Goal: Task Accomplishment & Management: Use online tool/utility

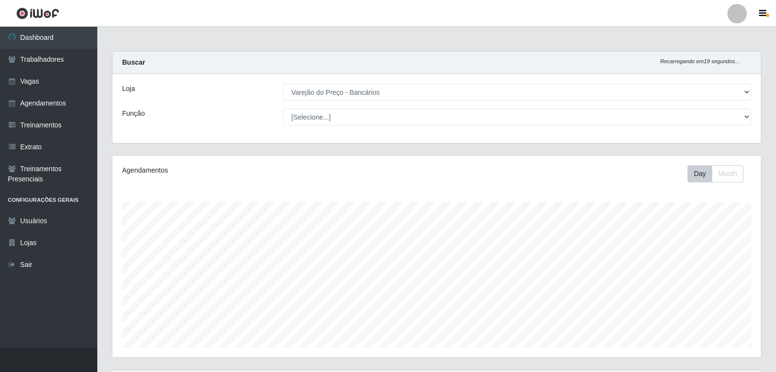
select select "157"
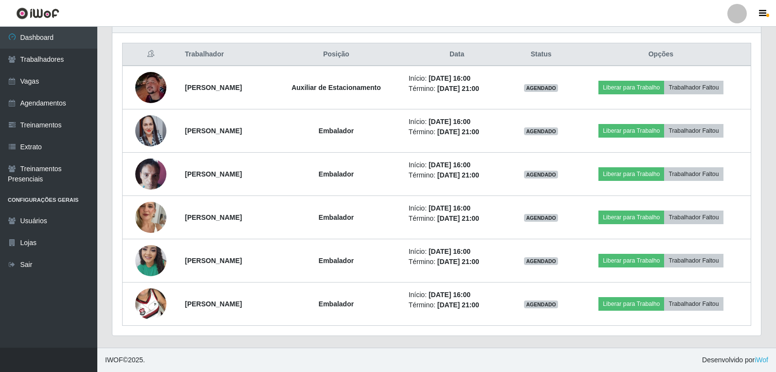
scroll to position [202, 649]
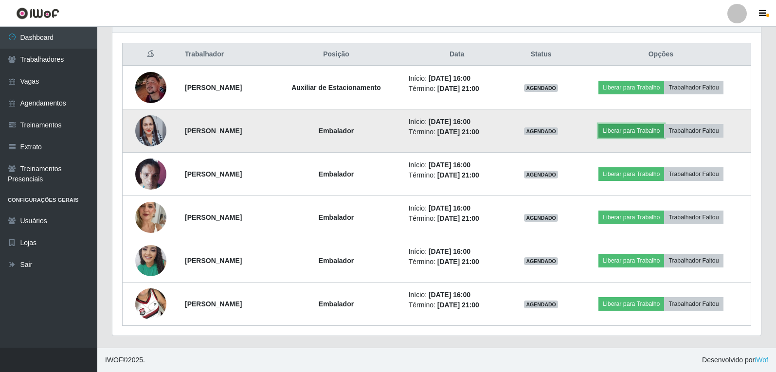
click at [645, 133] on button "Liberar para Trabalho" at bounding box center [631, 131] width 66 height 14
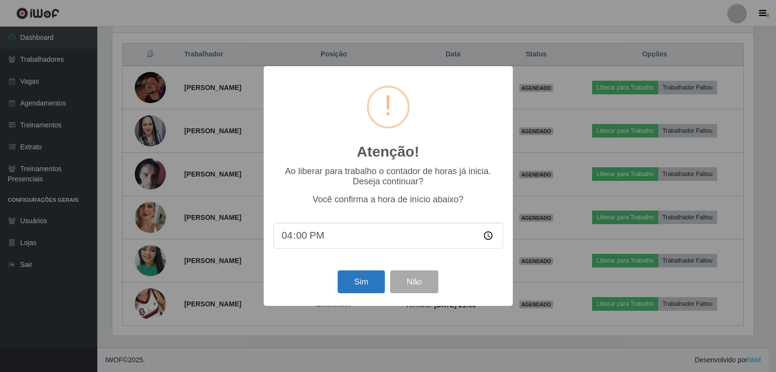
scroll to position [202, 644]
click at [349, 285] on button "Sim" at bounding box center [362, 282] width 47 height 23
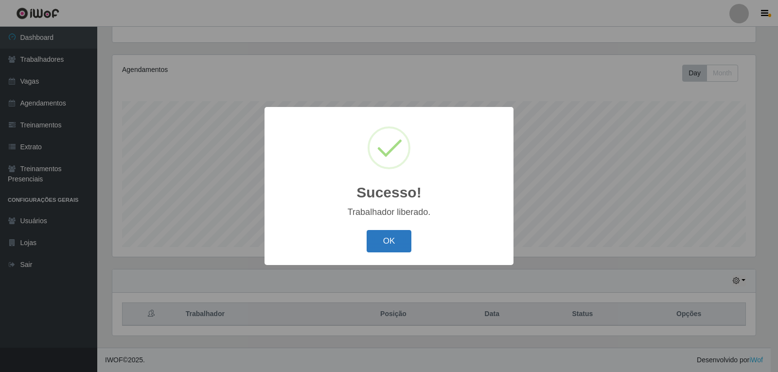
click at [377, 242] on button "OK" at bounding box center [389, 241] width 45 height 23
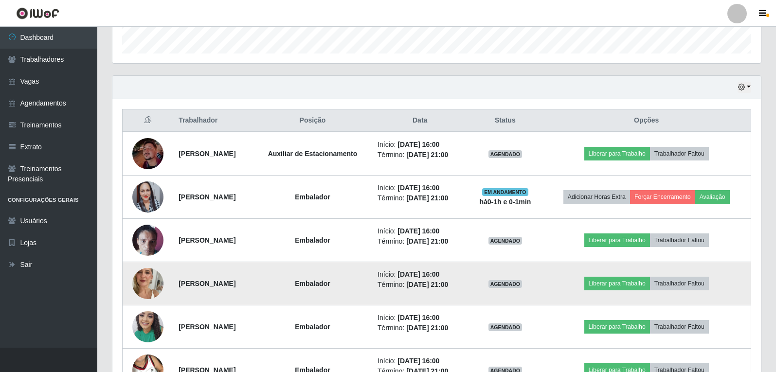
scroll to position [295, 0]
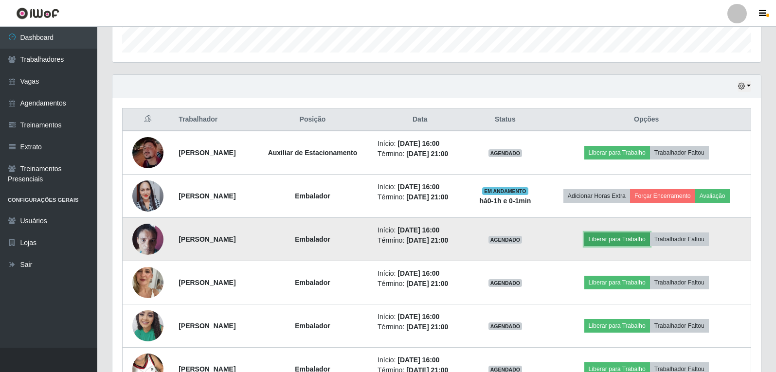
click at [618, 240] on button "Liberar para Trabalho" at bounding box center [617, 240] width 66 height 14
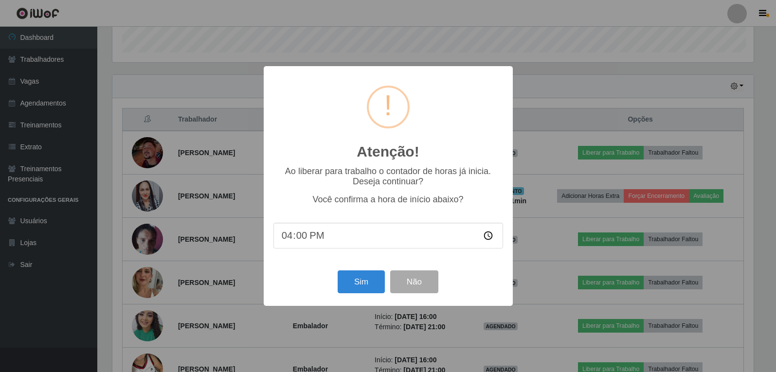
scroll to position [202, 644]
click at [378, 288] on button "Sim" at bounding box center [362, 282] width 47 height 23
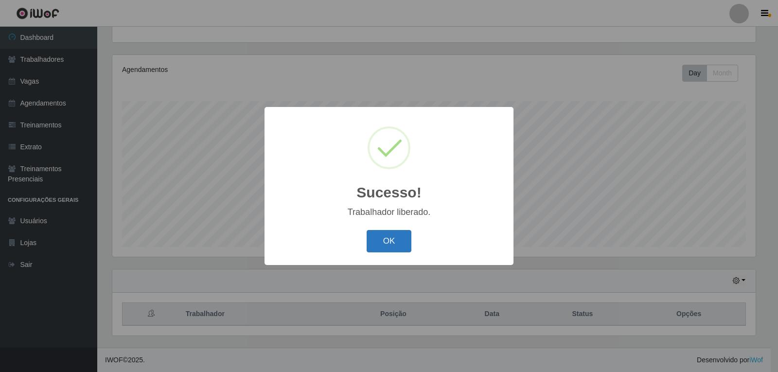
click at [397, 231] on button "OK" at bounding box center [389, 241] width 45 height 23
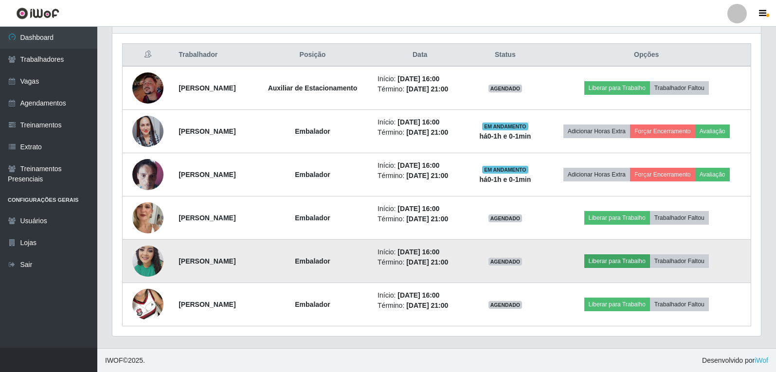
scroll to position [361, 0]
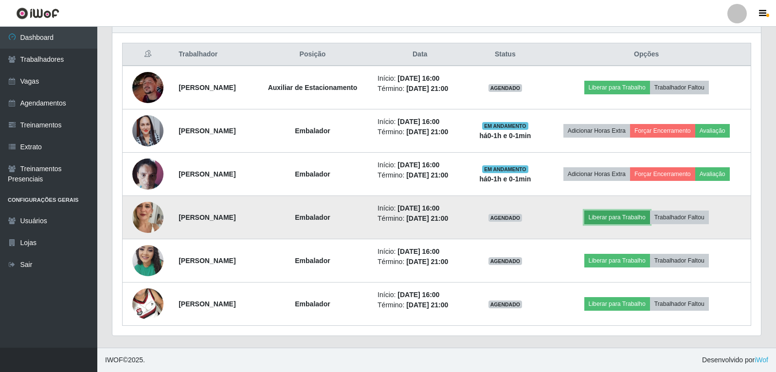
click at [621, 214] on button "Liberar para Trabalho" at bounding box center [617, 218] width 66 height 14
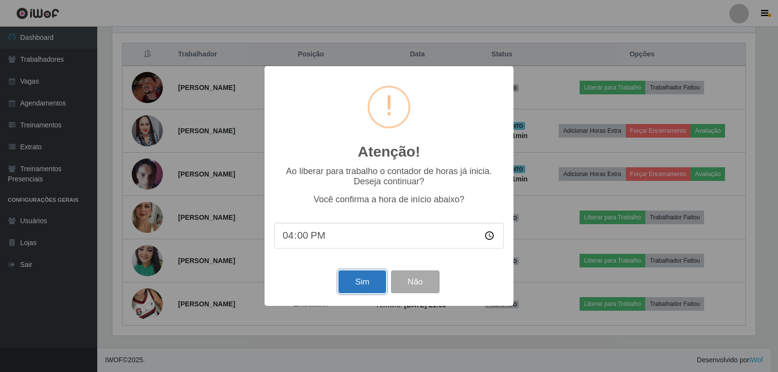
click at [354, 282] on button "Sim" at bounding box center [362, 282] width 47 height 23
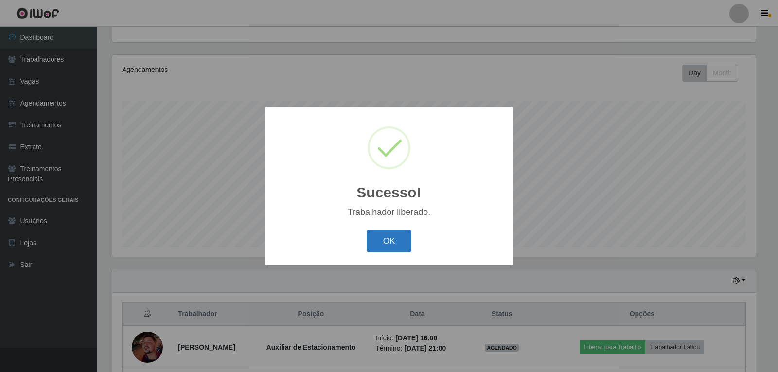
click at [372, 245] on button "OK" at bounding box center [389, 241] width 45 height 23
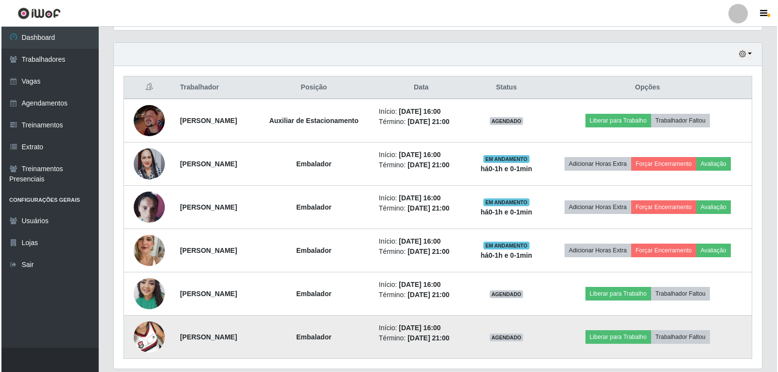
scroll to position [361, 0]
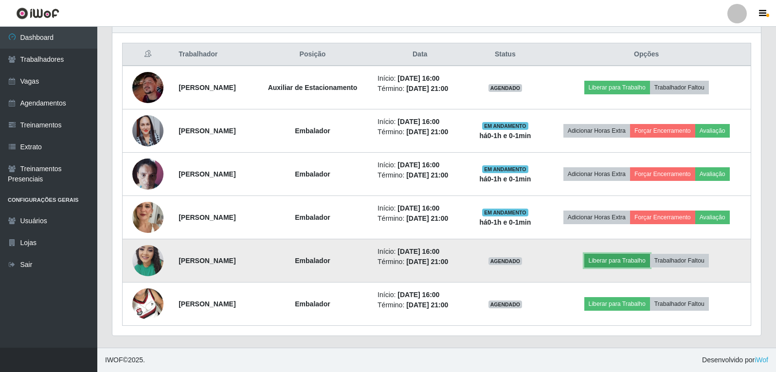
click at [613, 262] on button "Liberar para Trabalho" at bounding box center [617, 261] width 66 height 14
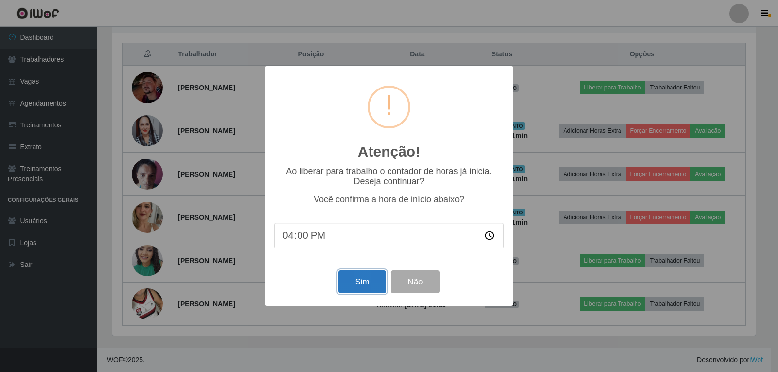
click at [345, 288] on button "Sim" at bounding box center [362, 282] width 47 height 23
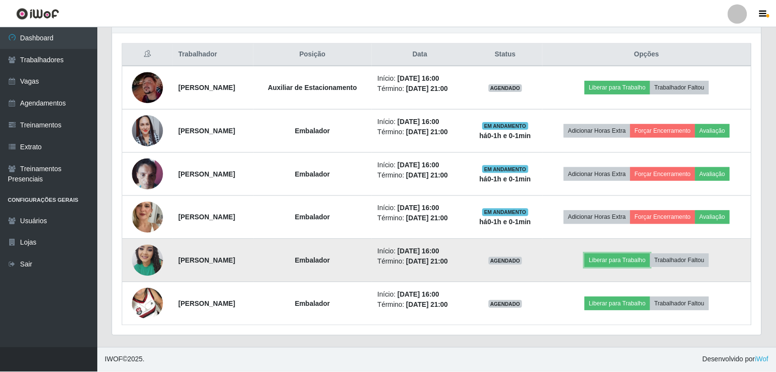
scroll to position [0, 0]
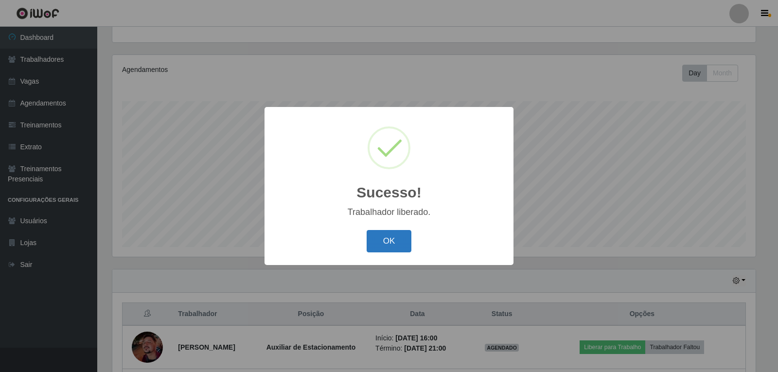
click at [394, 247] on button "OK" at bounding box center [389, 241] width 45 height 23
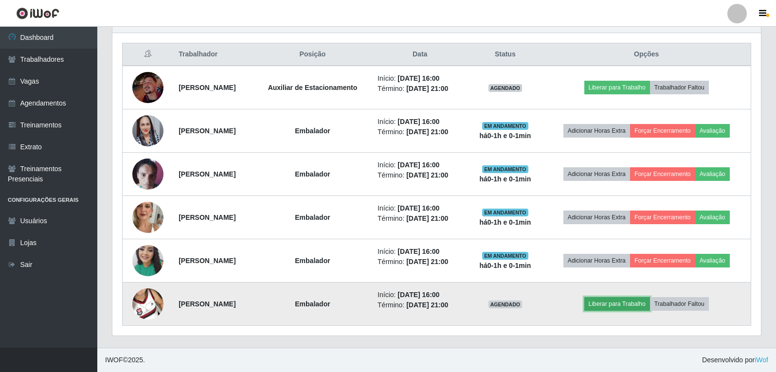
click at [608, 305] on button "Liberar para Trabalho" at bounding box center [617, 304] width 66 height 14
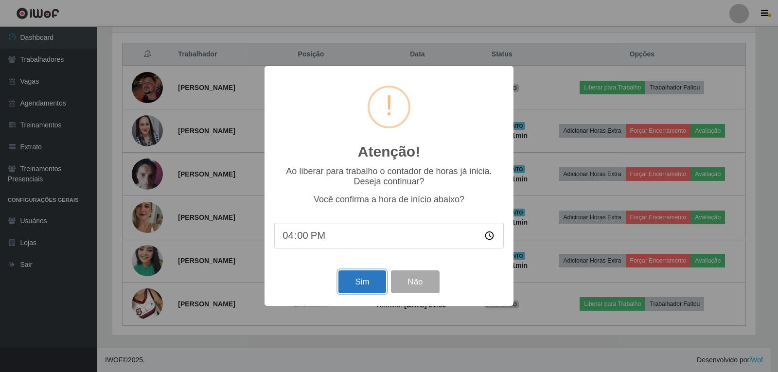
click at [353, 287] on button "Sim" at bounding box center [362, 282] width 47 height 23
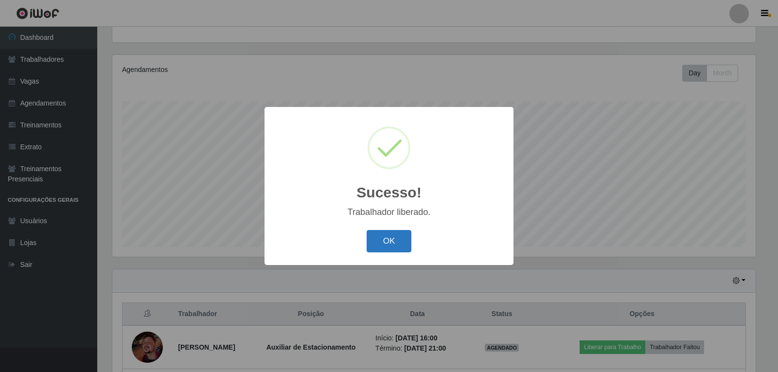
click at [395, 242] on button "OK" at bounding box center [389, 241] width 45 height 23
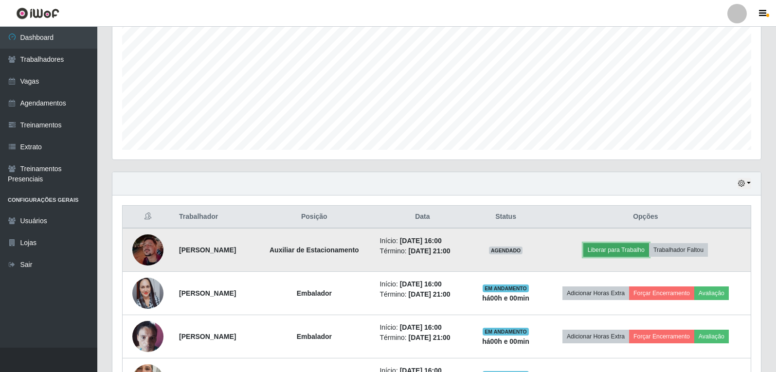
click at [649, 251] on button "Liberar para Trabalho" at bounding box center [616, 250] width 66 height 14
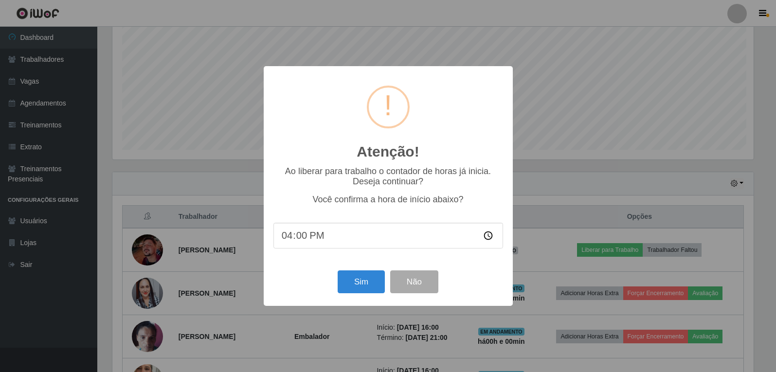
scroll to position [202, 644]
click at [351, 282] on button "Sim" at bounding box center [362, 282] width 47 height 23
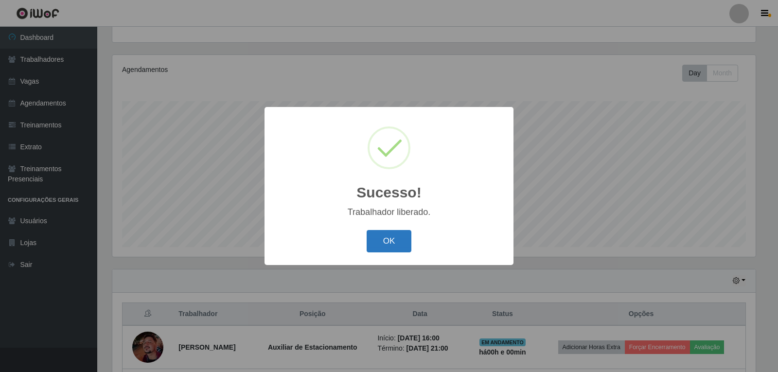
click at [373, 242] on button "OK" at bounding box center [389, 241] width 45 height 23
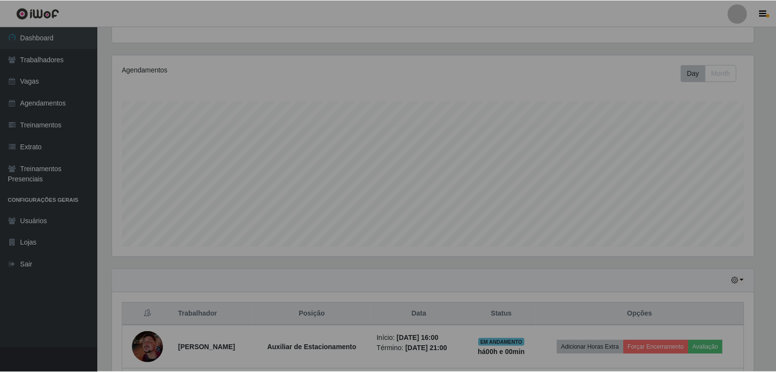
scroll to position [202, 649]
